Goal: Find specific page/section: Find specific page/section

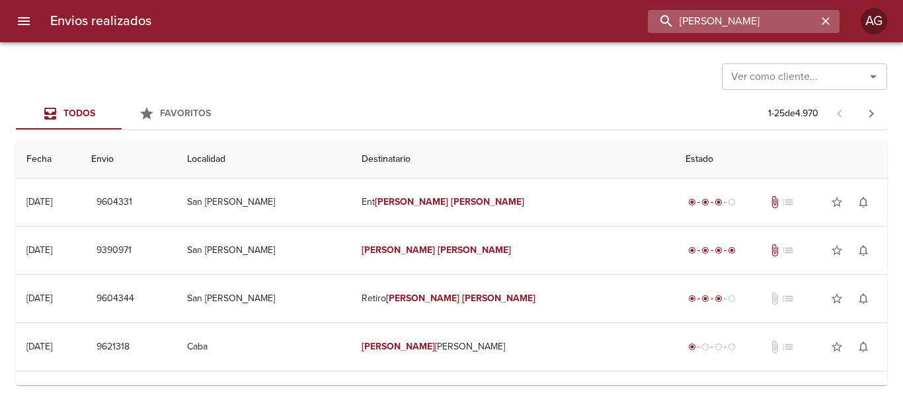
click at [758, 31] on input "[PERSON_NAME]" at bounding box center [732, 21] width 169 height 23
paste input "[PERSON_NAME]"
type input "[PERSON_NAME]"
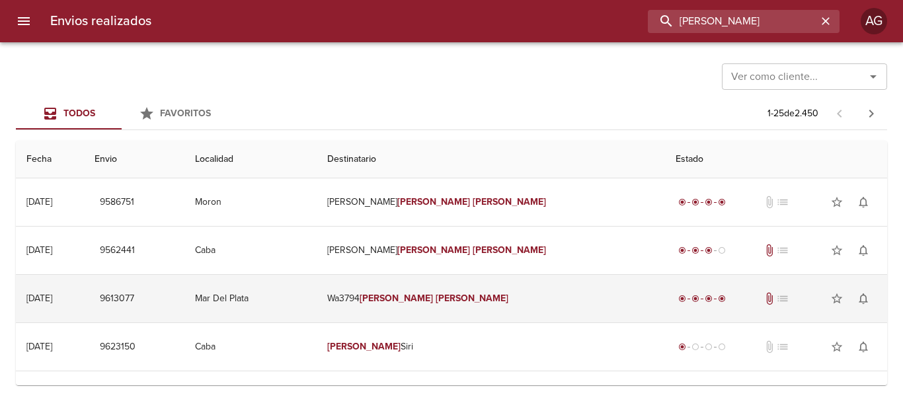
scroll to position [66, 0]
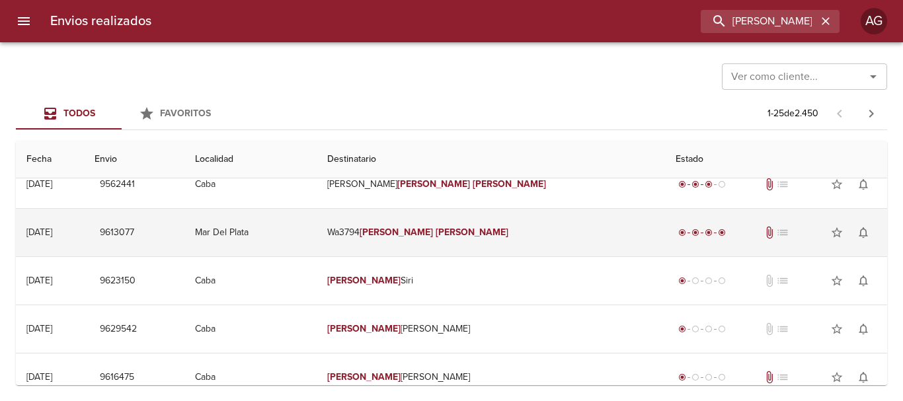
click at [535, 247] on td "Wa3794 [PERSON_NAME]" at bounding box center [491, 233] width 349 height 48
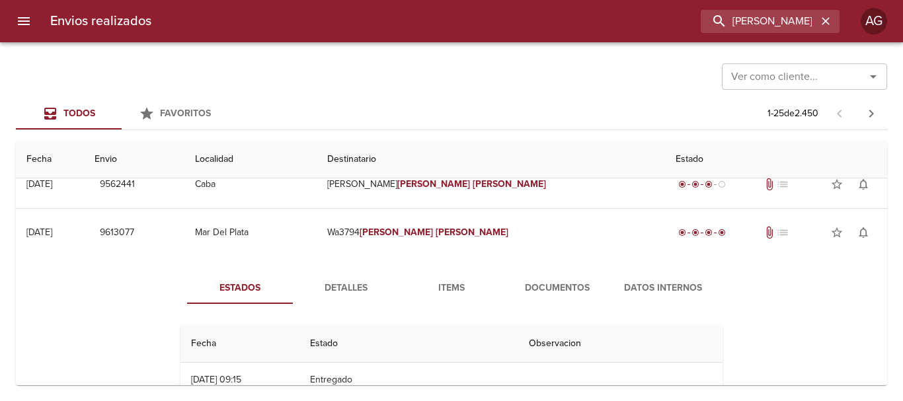
scroll to position [0, 0]
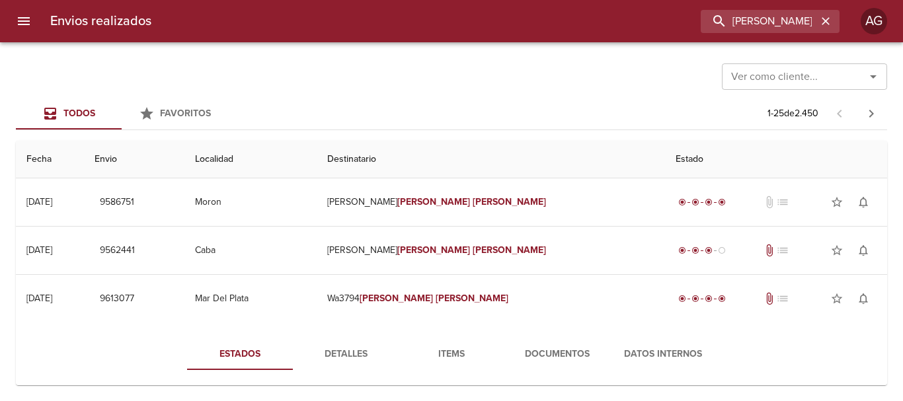
click at [558, 351] on span "Documentos" at bounding box center [558, 355] width 90 height 17
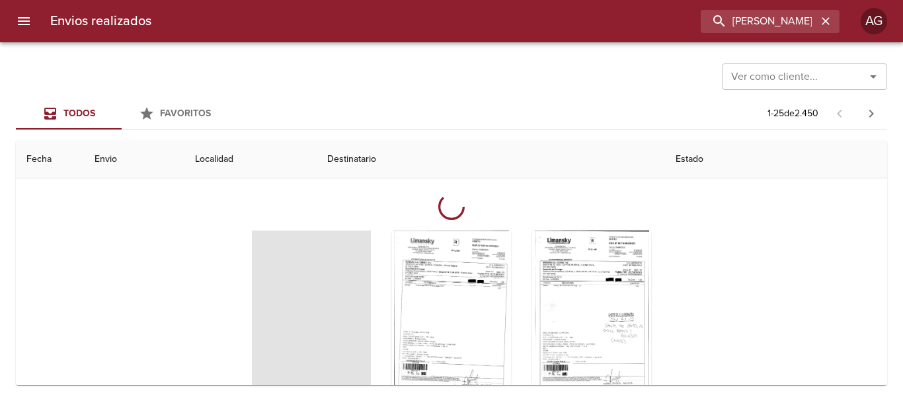
scroll to position [198, 0]
click at [602, 294] on div "Tabla de envíos del cliente" at bounding box center [591, 312] width 119 height 165
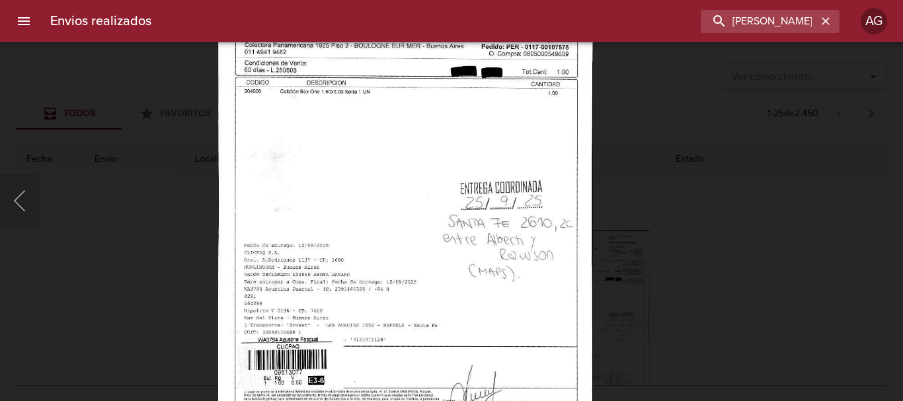
click at [502, 277] on img "Lightbox" at bounding box center [405, 181] width 375 height 541
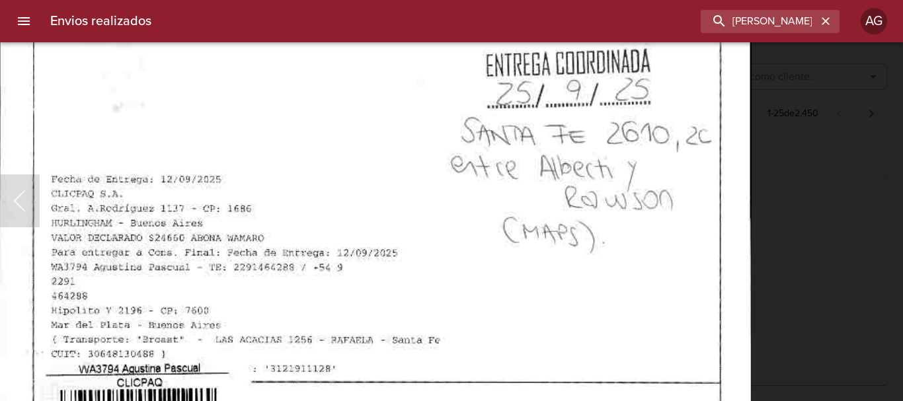
click at [749, 270] on img "Lightbox" at bounding box center [375, 50] width 753 height 1086
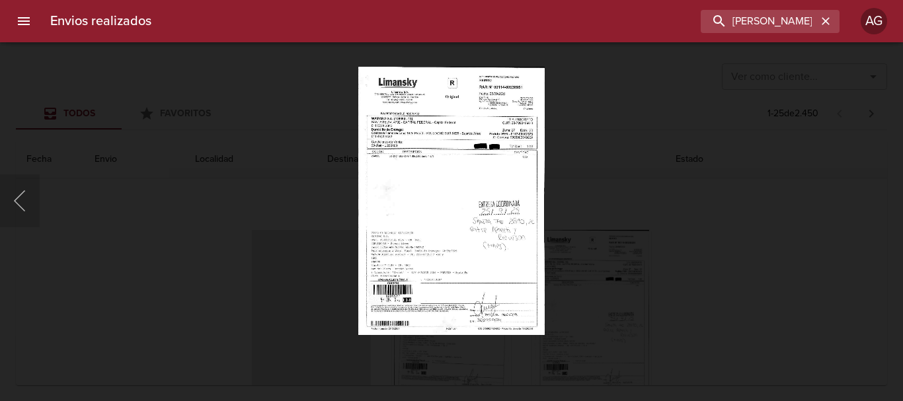
drag, startPoint x: 747, startPoint y: 189, endPoint x: 743, endPoint y: 126, distance: 63.6
click at [747, 186] on div "Lightbox" at bounding box center [451, 200] width 903 height 401
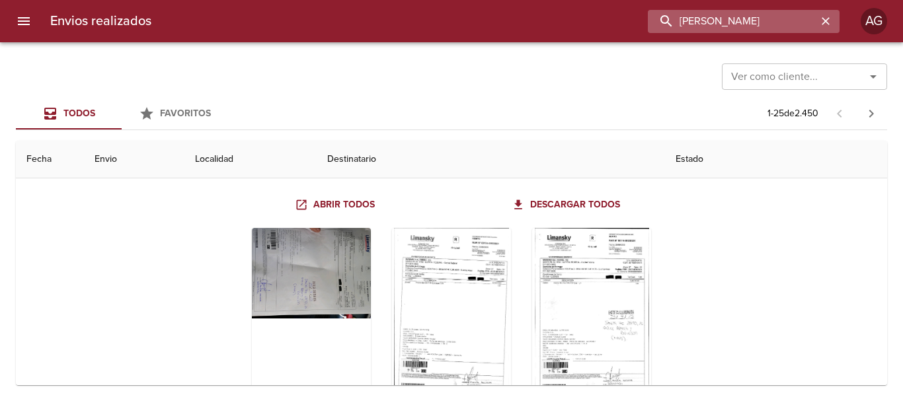
click at [817, 20] on div "[PERSON_NAME]" at bounding box center [744, 21] width 192 height 23
click at [821, 25] on icon "button" at bounding box center [825, 21] width 13 height 13
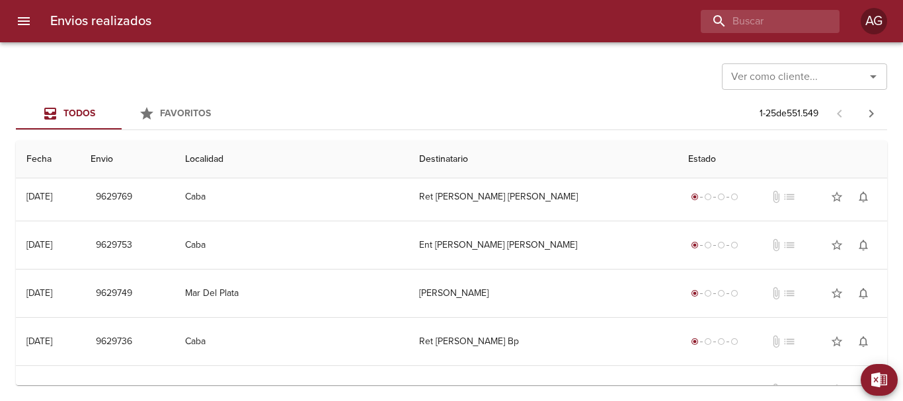
scroll to position [0, 0]
